Goal: Task Accomplishment & Management: Use online tool/utility

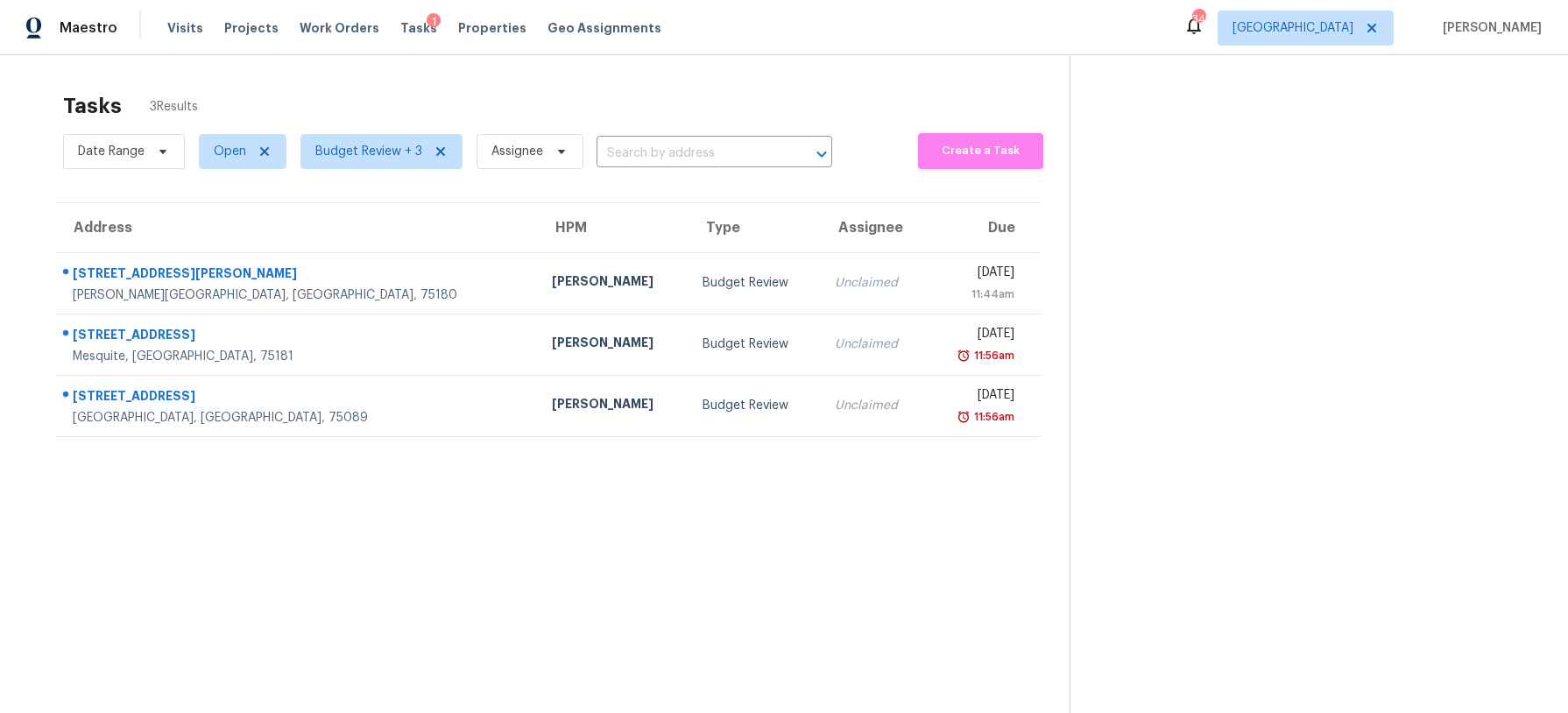
scroll to position [9, 0]
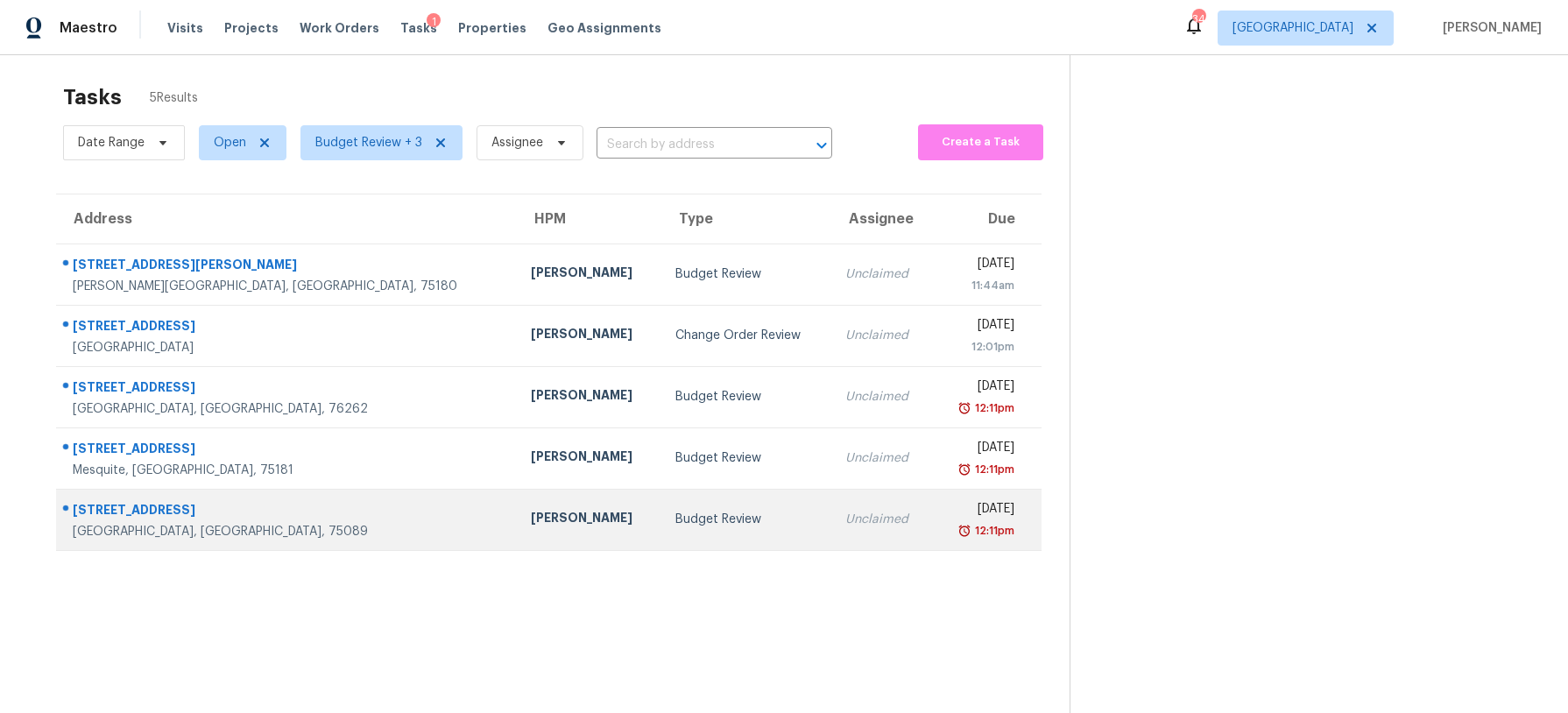
click at [517, 536] on td "[PERSON_NAME]" at bounding box center [588, 519] width 144 height 61
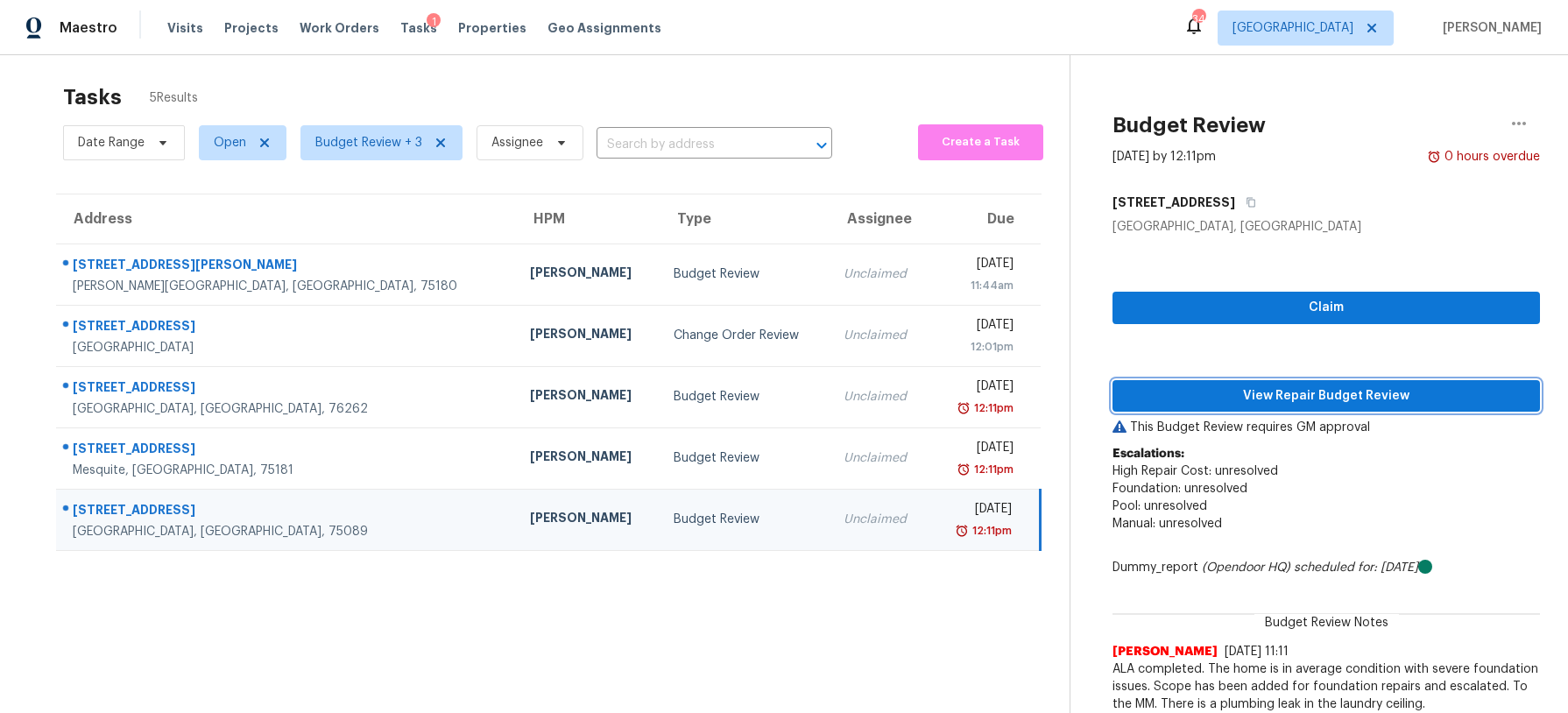
click at [1227, 401] on span "View Repair Budget Review" at bounding box center [1326, 396] width 400 height 22
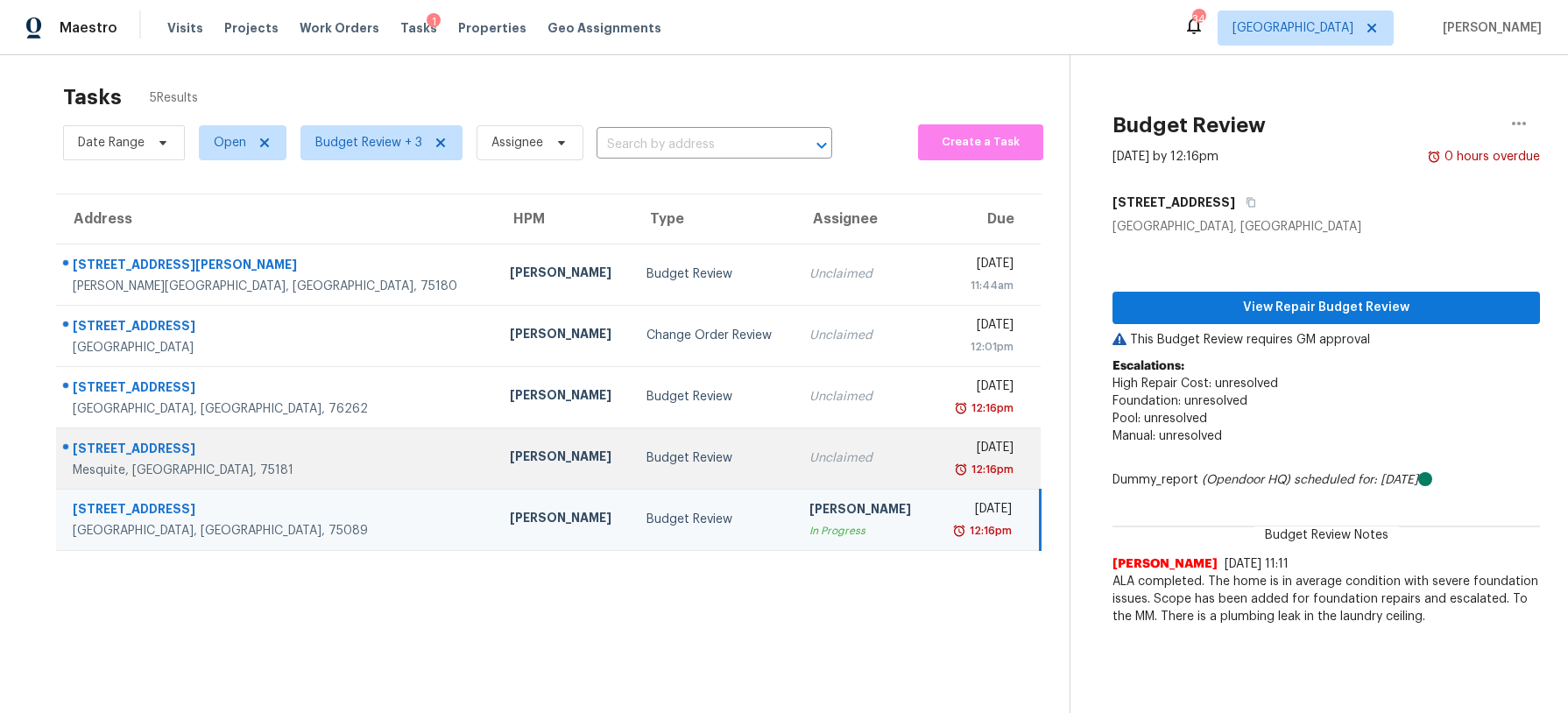
click at [796, 460] on td "Unclaimed" at bounding box center [865, 458] width 138 height 61
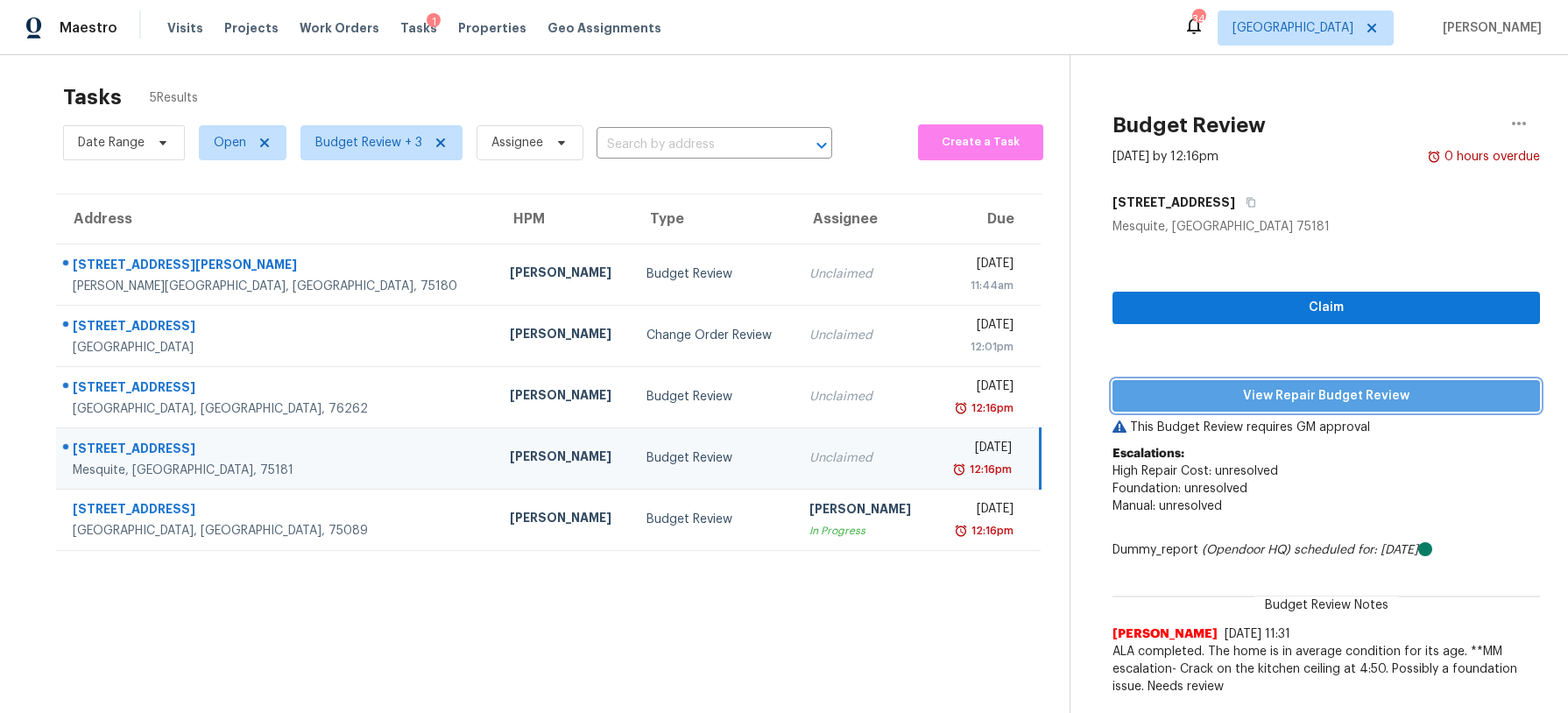
click at [1203, 402] on span "View Repair Budget Review" at bounding box center [1326, 396] width 400 height 22
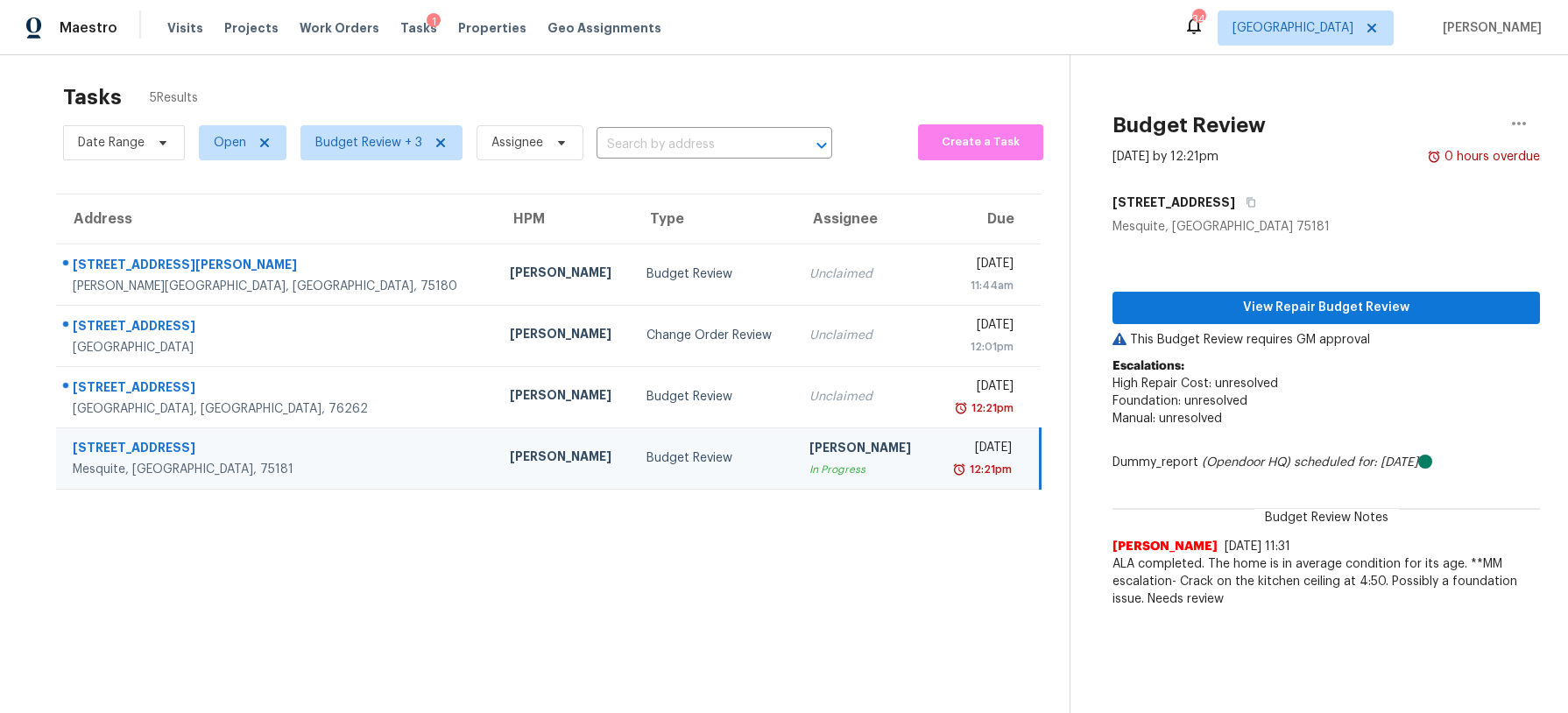
click at [647, 463] on div "Budget Review" at bounding box center [714, 458] width 134 height 17
click at [1349, 322] on button "View Repair Budget Review" at bounding box center [1326, 308] width 427 height 33
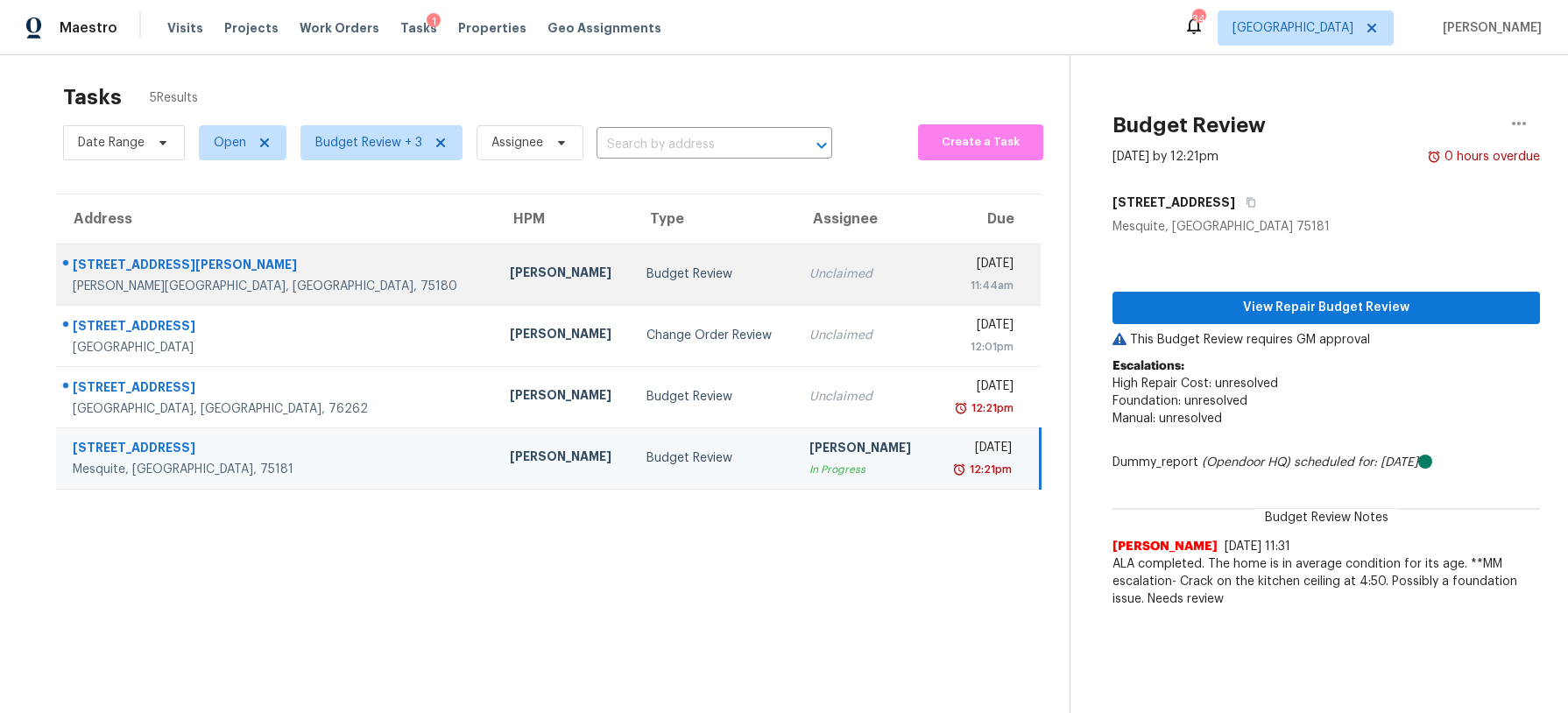
click at [647, 281] on div "Budget Review" at bounding box center [714, 274] width 134 height 17
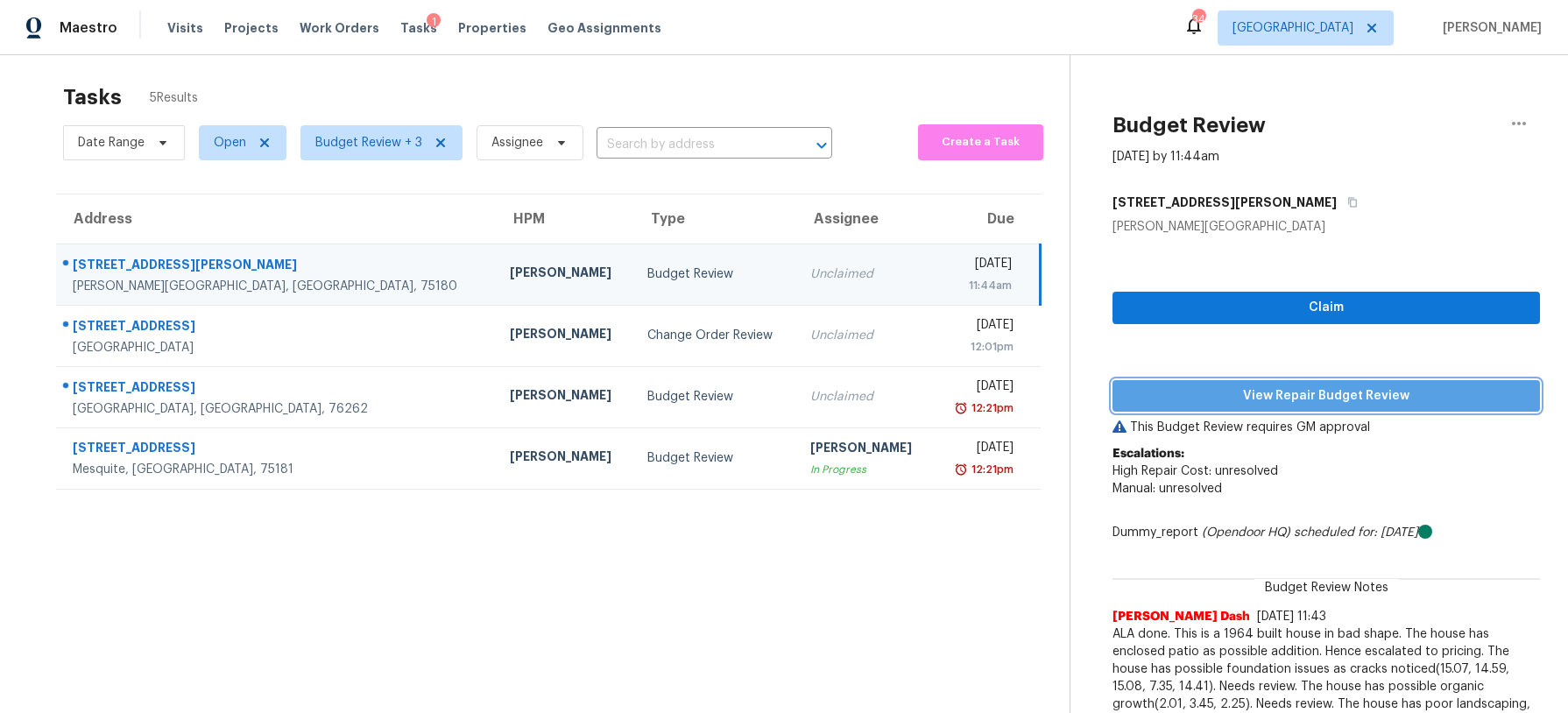
click at [1224, 395] on span "View Repair Budget Review" at bounding box center [1326, 396] width 400 height 22
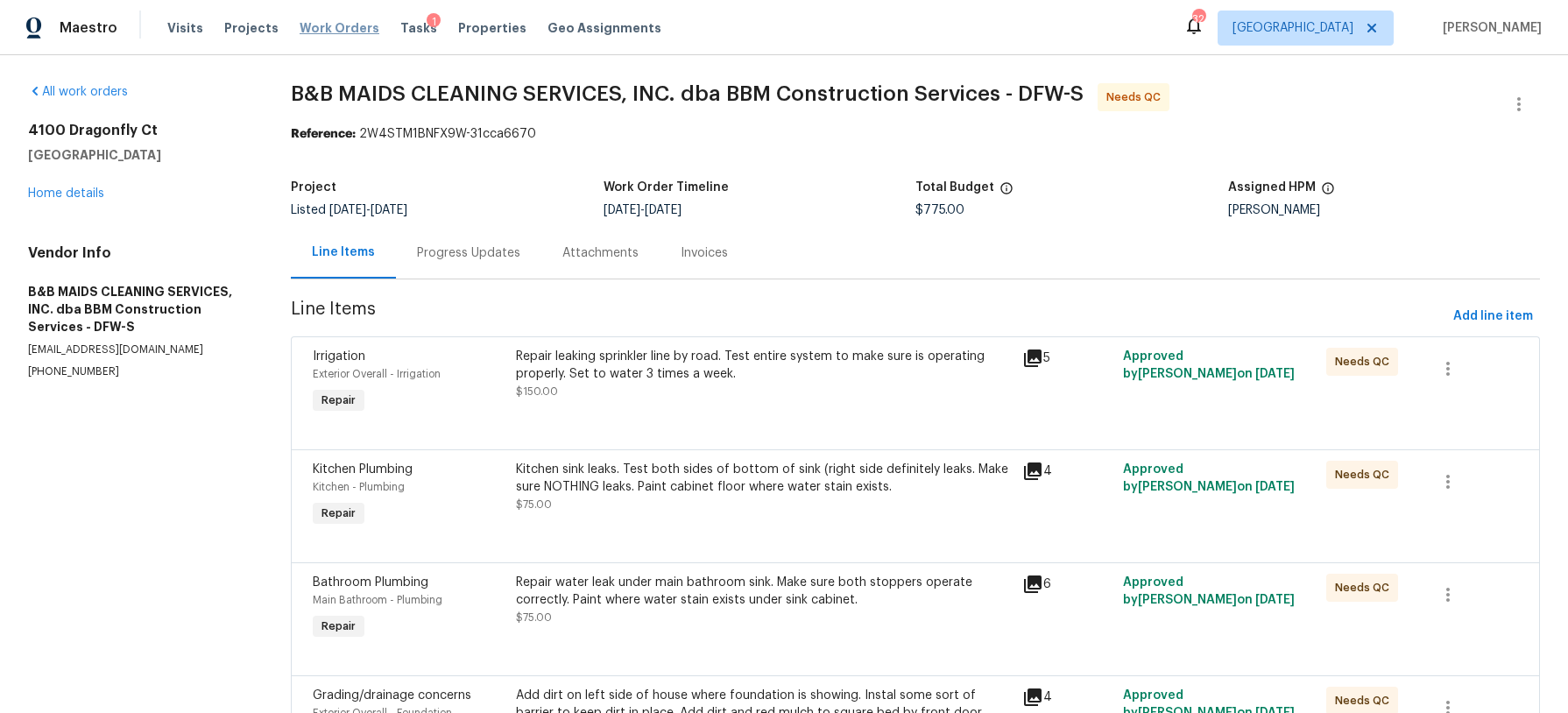
click at [347, 28] on span "Work Orders" at bounding box center [339, 28] width 80 height 17
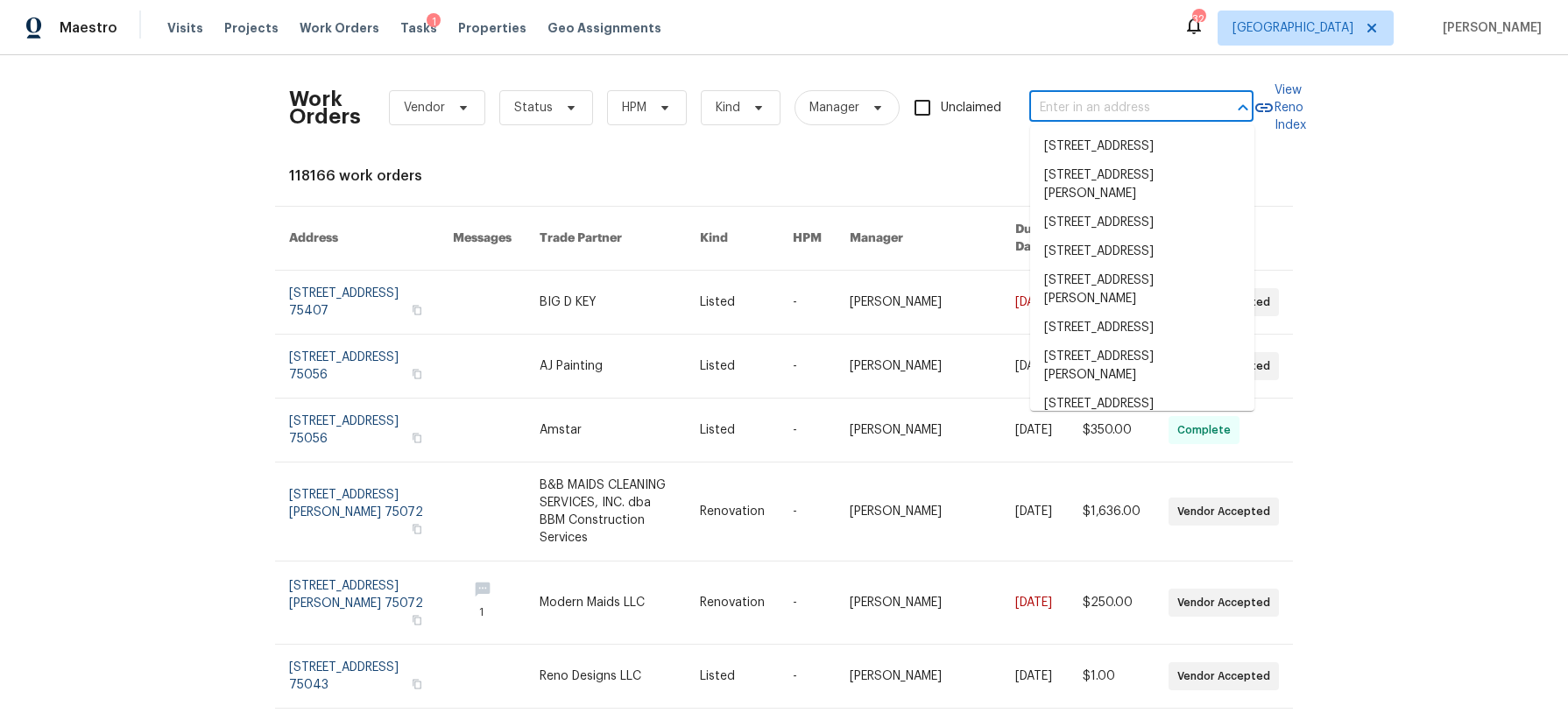
click at [1126, 100] on input "text" at bounding box center [1117, 108] width 175 height 27
paste input "[STREET_ADDRESS]"
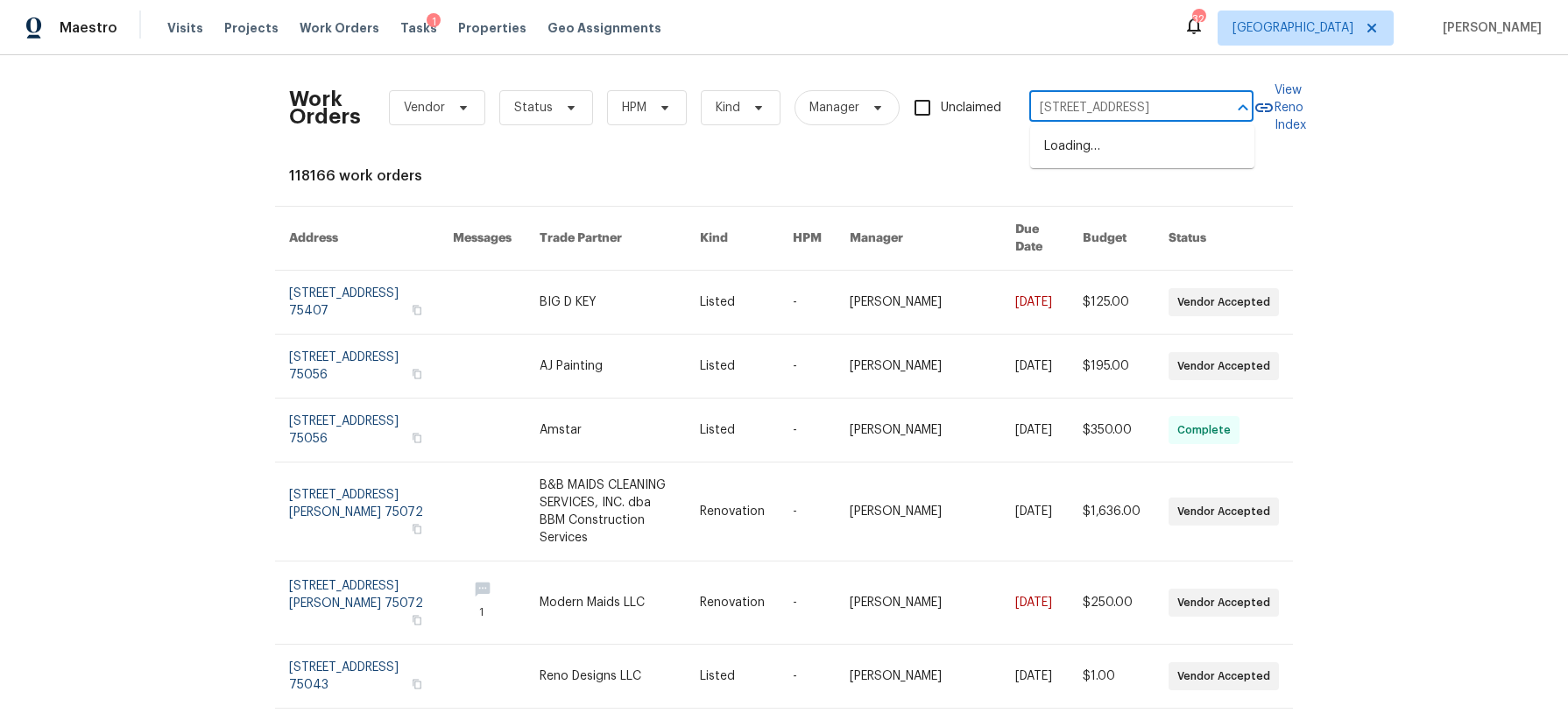
scroll to position [0, 73]
type input "[STREET_ADDRESS]"
click at [1089, 148] on li "[STREET_ADDRESS]" at bounding box center [1142, 147] width 224 height 29
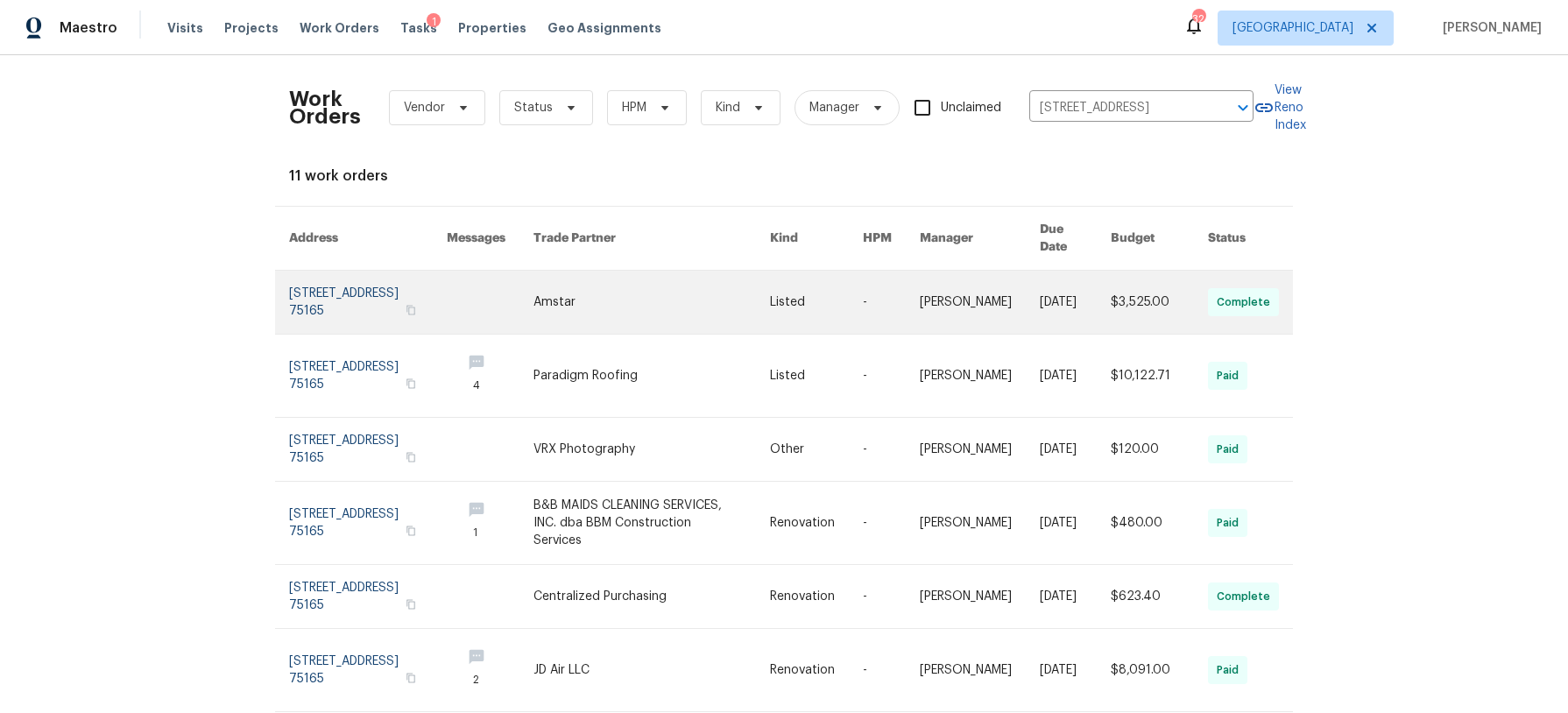
click at [352, 283] on link at bounding box center [368, 302] width 158 height 63
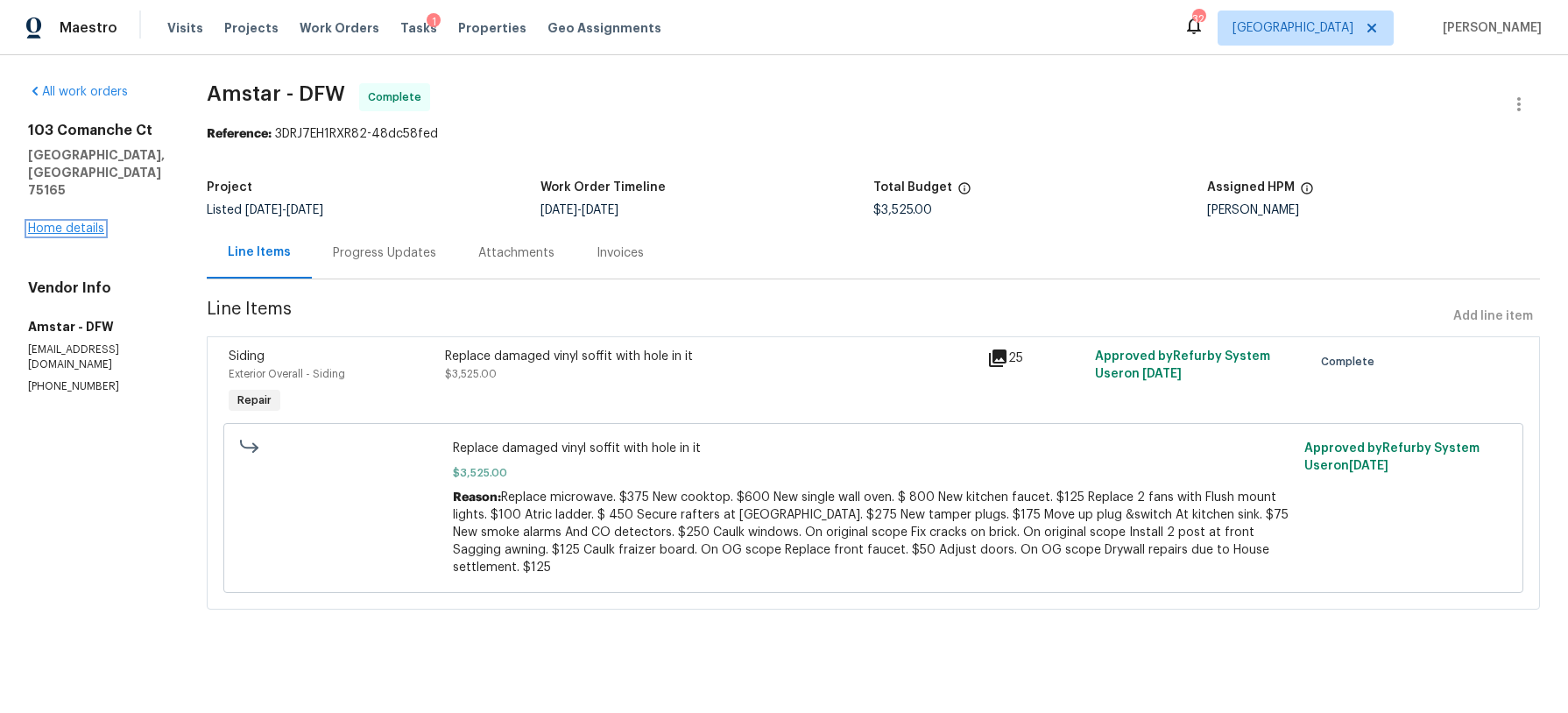
click at [66, 230] on link "Home details" at bounding box center [66, 228] width 77 height 12
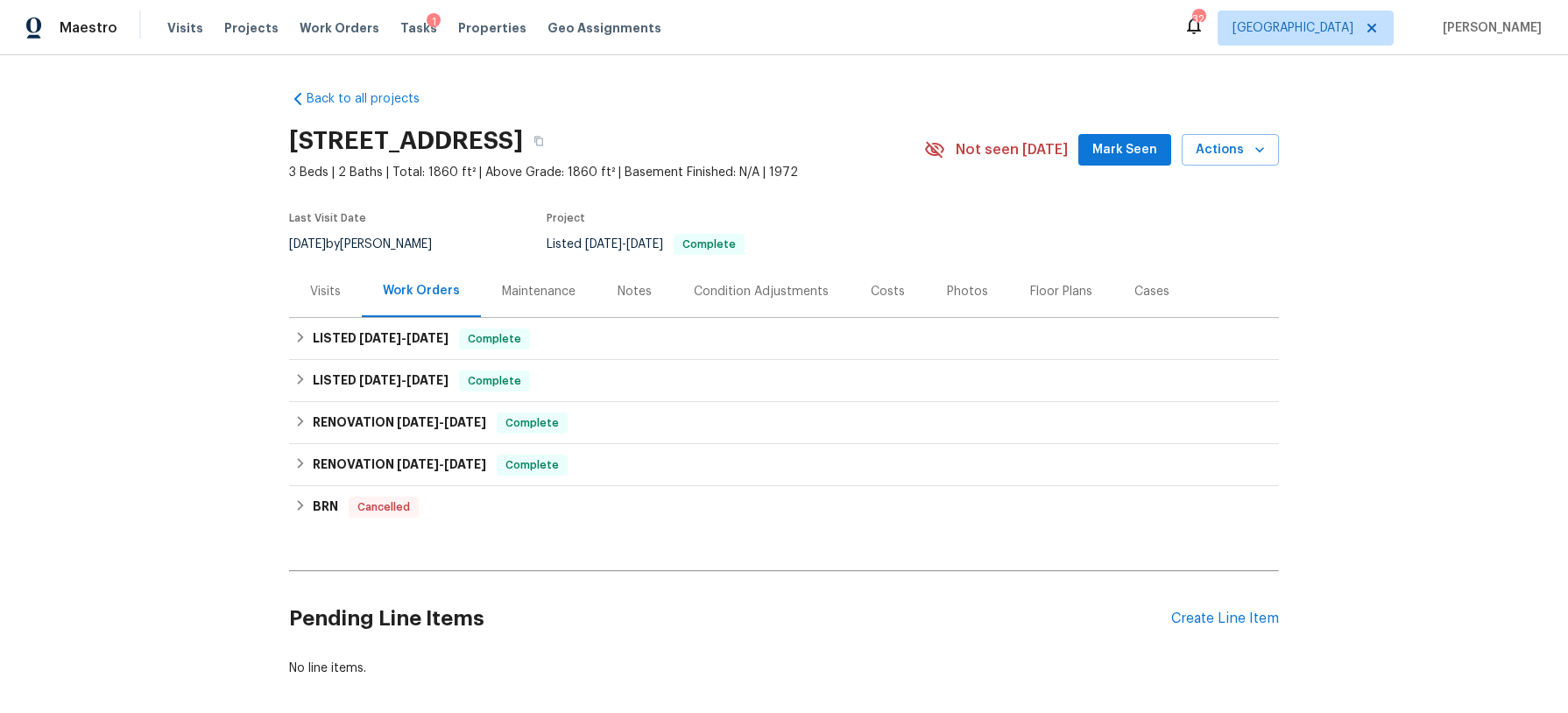
click at [332, 293] on div "Visits" at bounding box center [326, 291] width 31 height 17
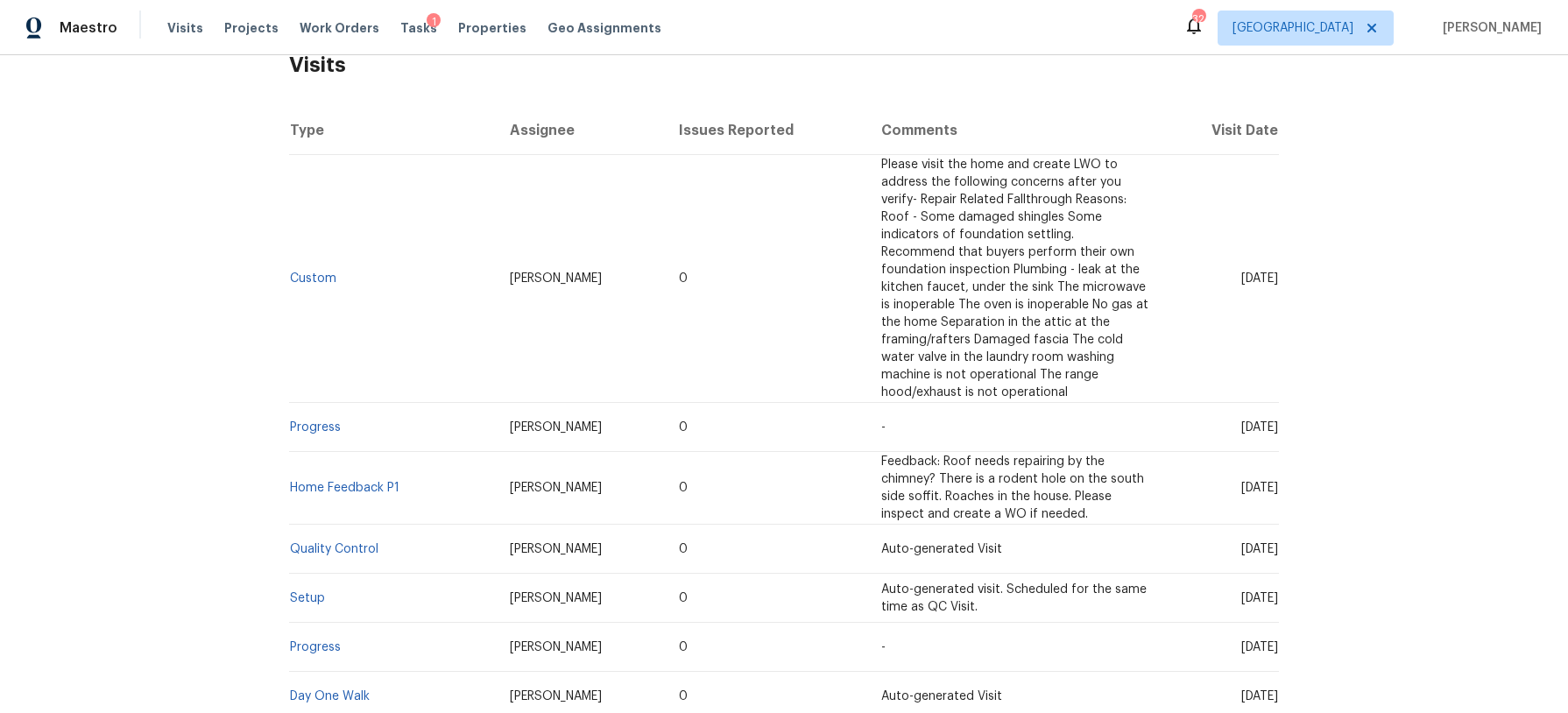
scroll to position [294, 0]
click at [321, 278] on link "Custom" at bounding box center [313, 277] width 46 height 12
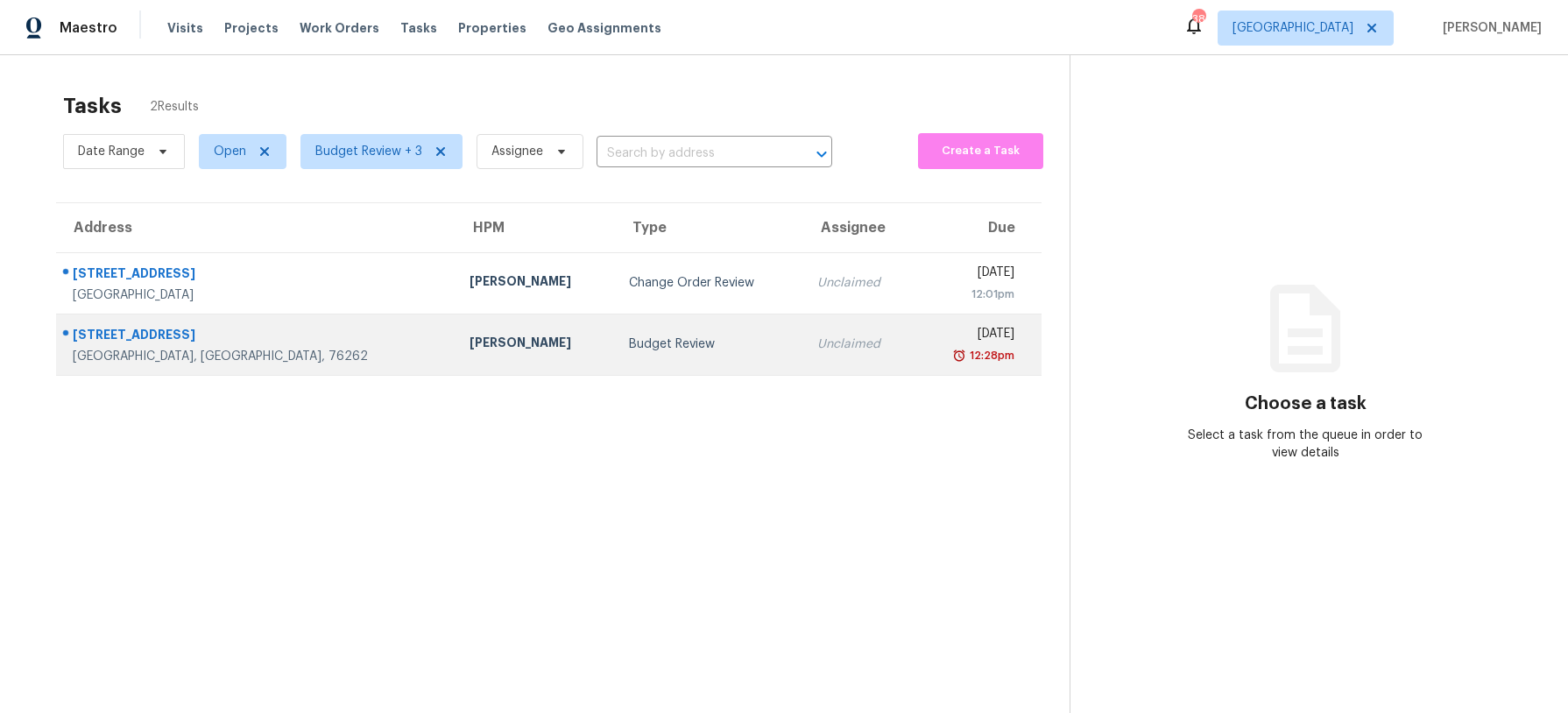
click at [615, 354] on td "Budget Review" at bounding box center [709, 344] width 189 height 61
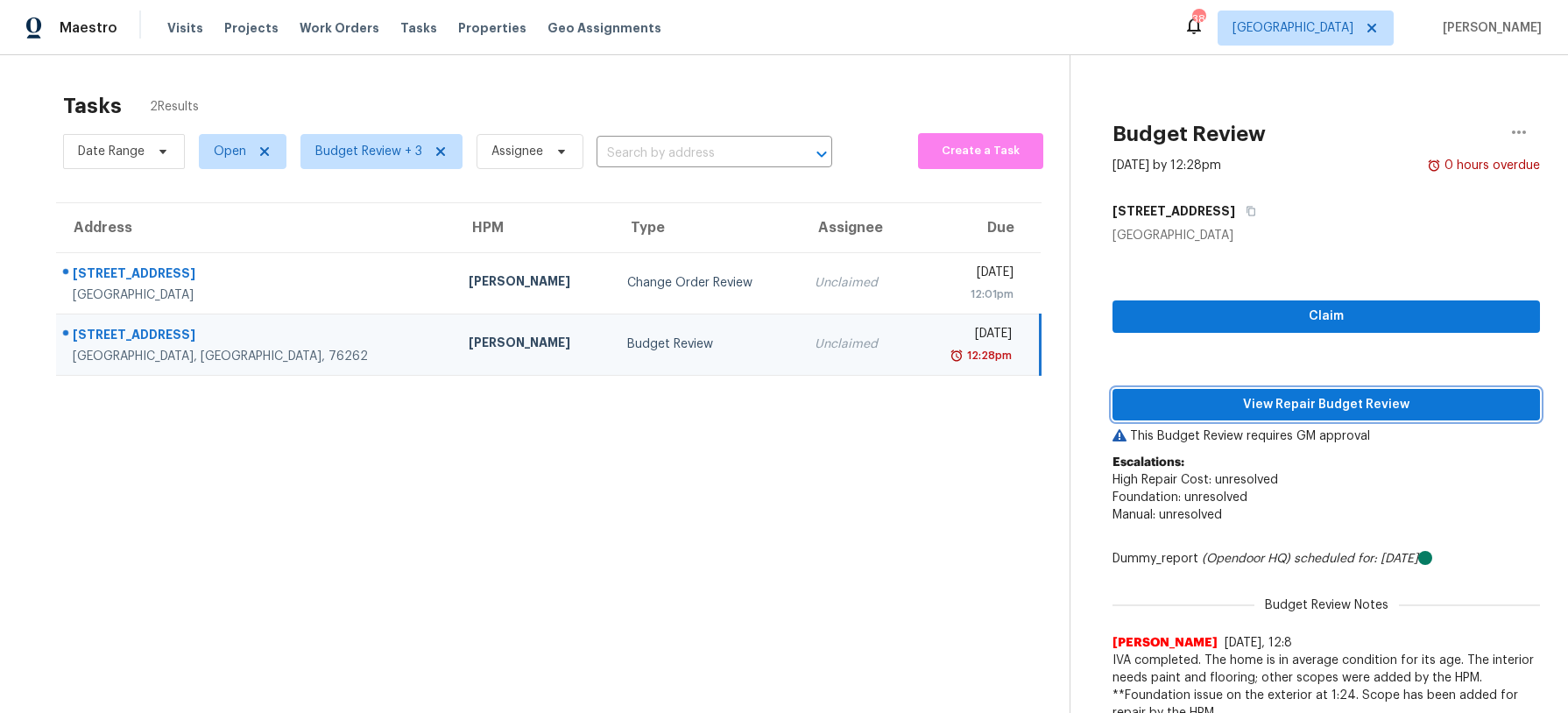
click at [1237, 398] on span "View Repair Budget Review" at bounding box center [1326, 404] width 400 height 22
